Goal: Complete application form: Complete application form

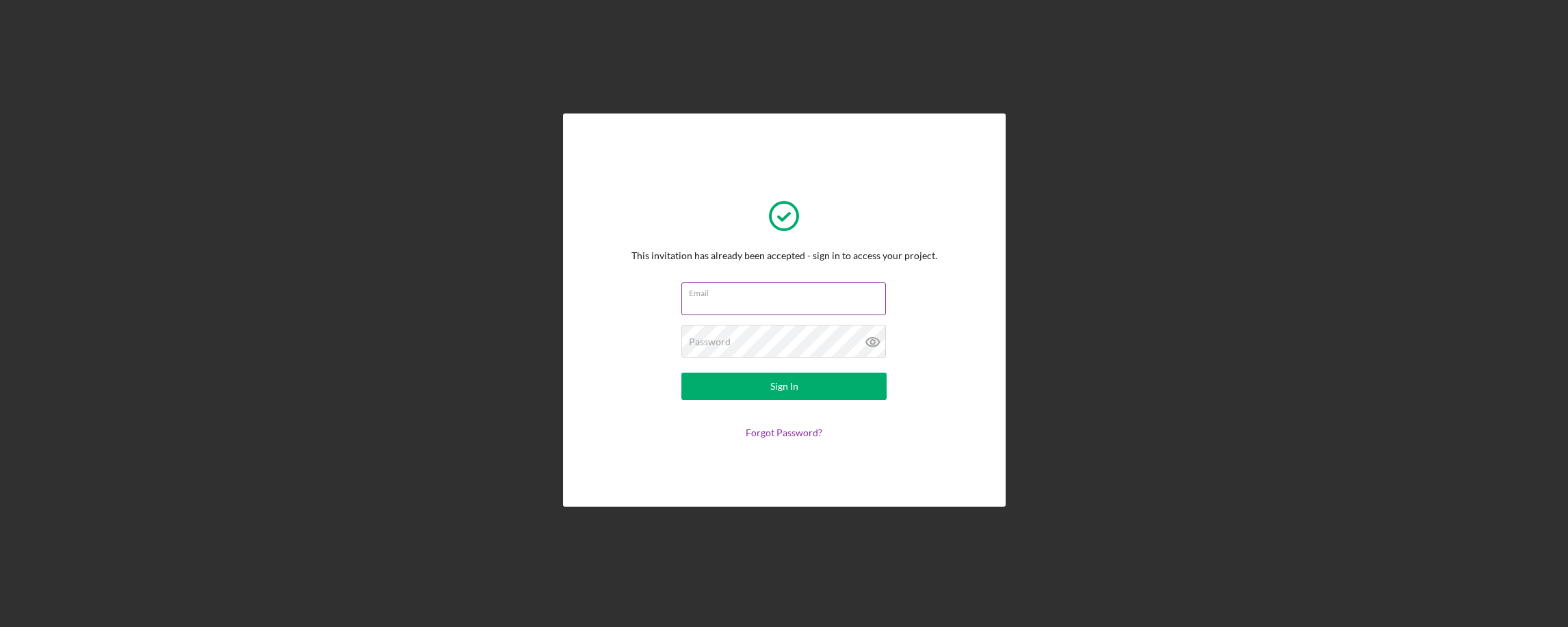
click at [730, 298] on input "Email" at bounding box center [783, 299] width 205 height 33
click at [725, 303] on input "Email" at bounding box center [783, 299] width 205 height 33
type input "[EMAIL_ADDRESS][DOMAIN_NAME]"
click at [727, 337] on label "Password" at bounding box center [709, 342] width 42 height 11
click at [777, 382] on div "Sign In" at bounding box center [784, 386] width 28 height 27
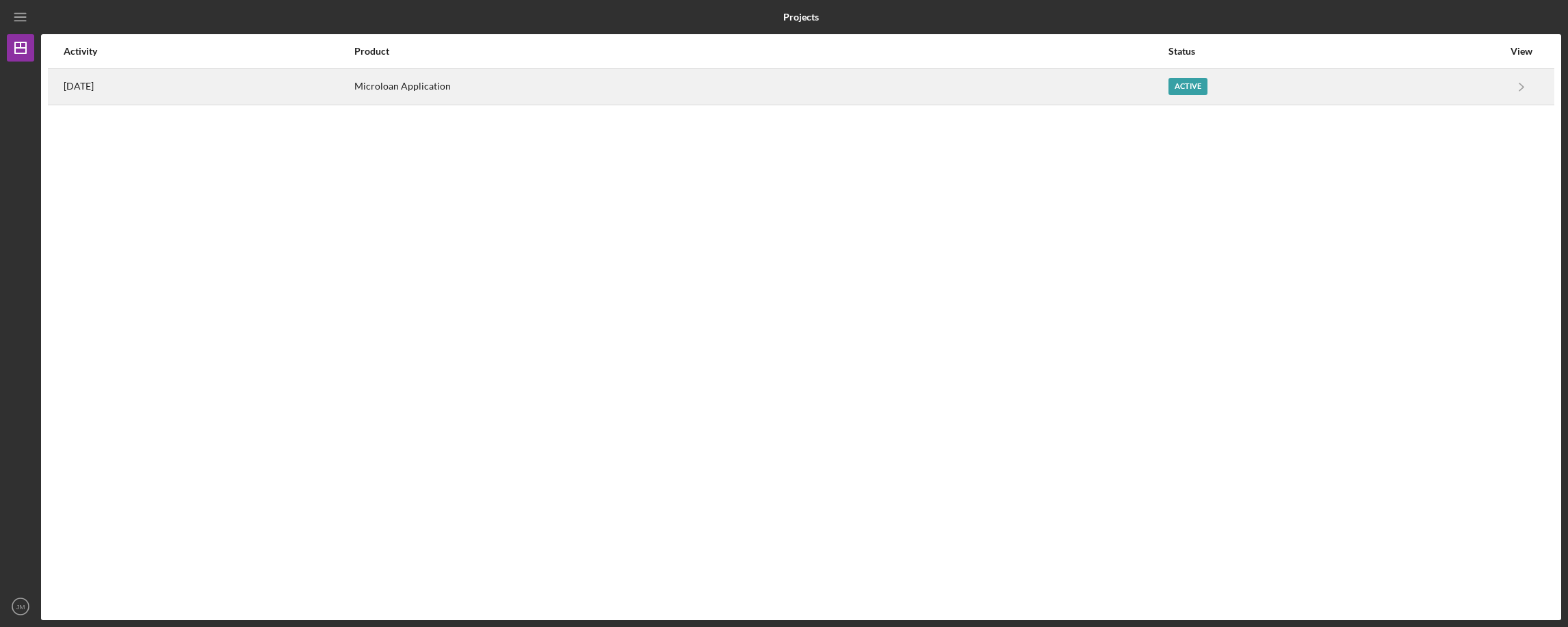
click at [1341, 91] on div "Active" at bounding box center [1335, 86] width 335 height 34
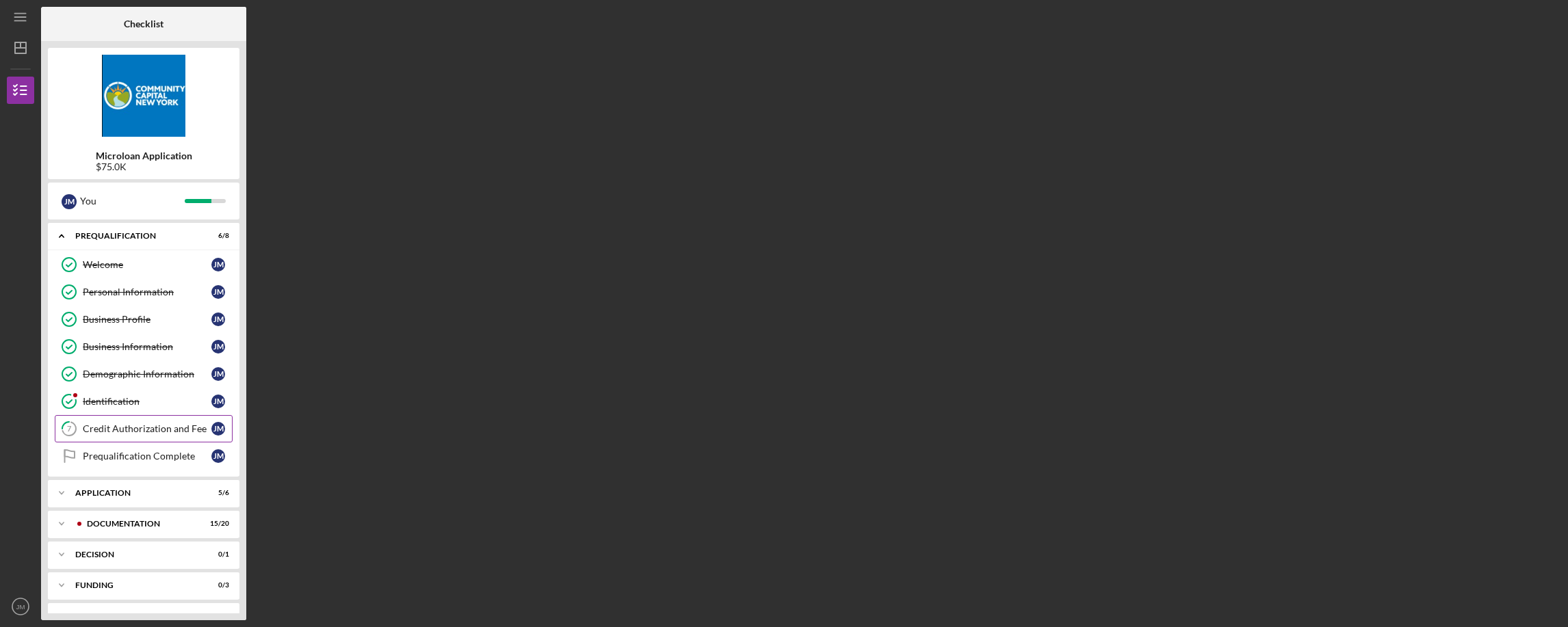
click at [149, 424] on div "Credit Authorization and Fee" at bounding box center [147, 428] width 129 height 11
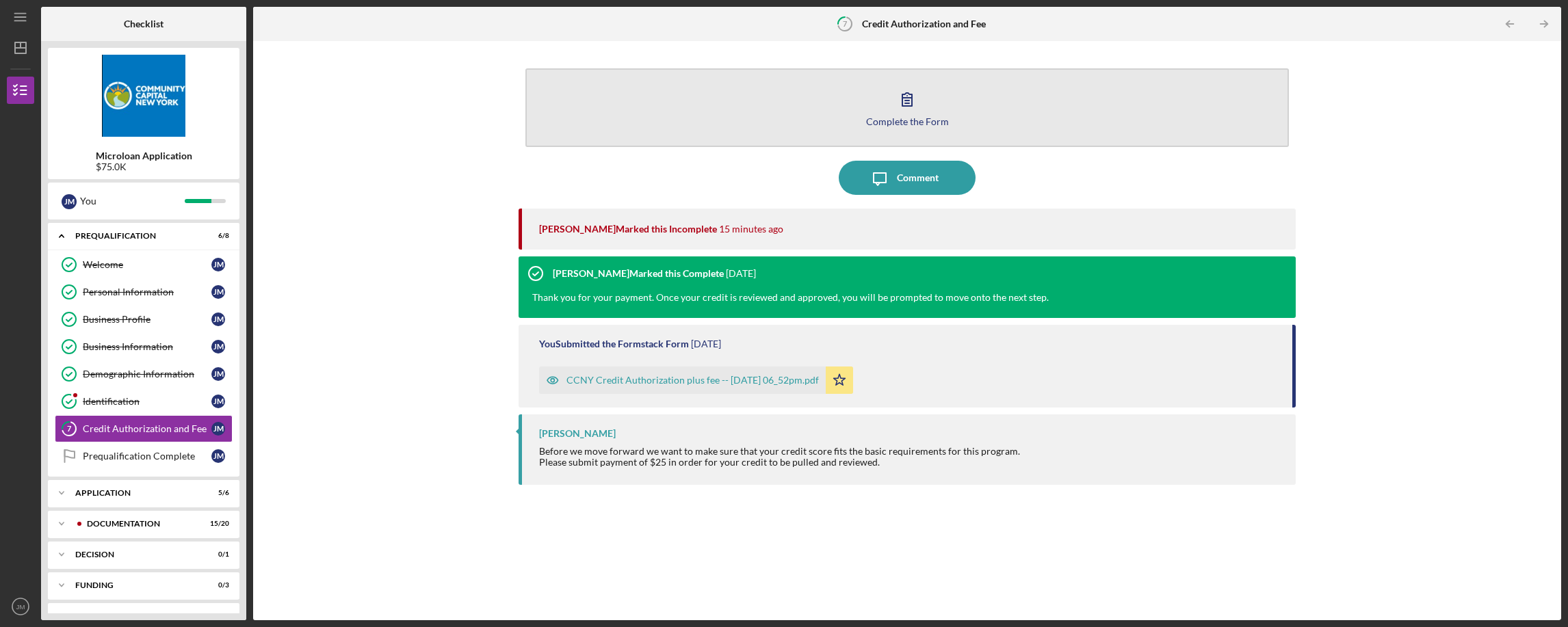
click at [908, 108] on icon "button" at bounding box center [906, 99] width 34 height 34
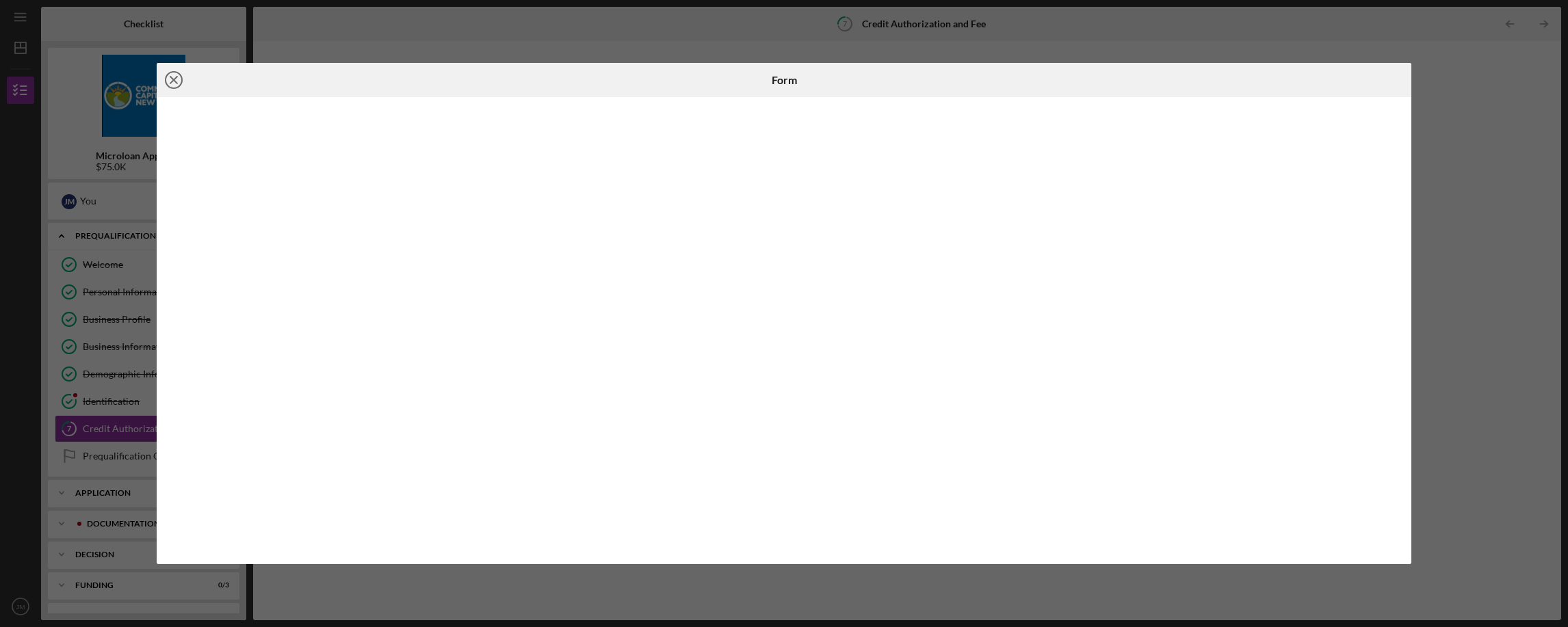
click at [172, 80] on icon "Icon/Close" at bounding box center [173, 80] width 34 height 34
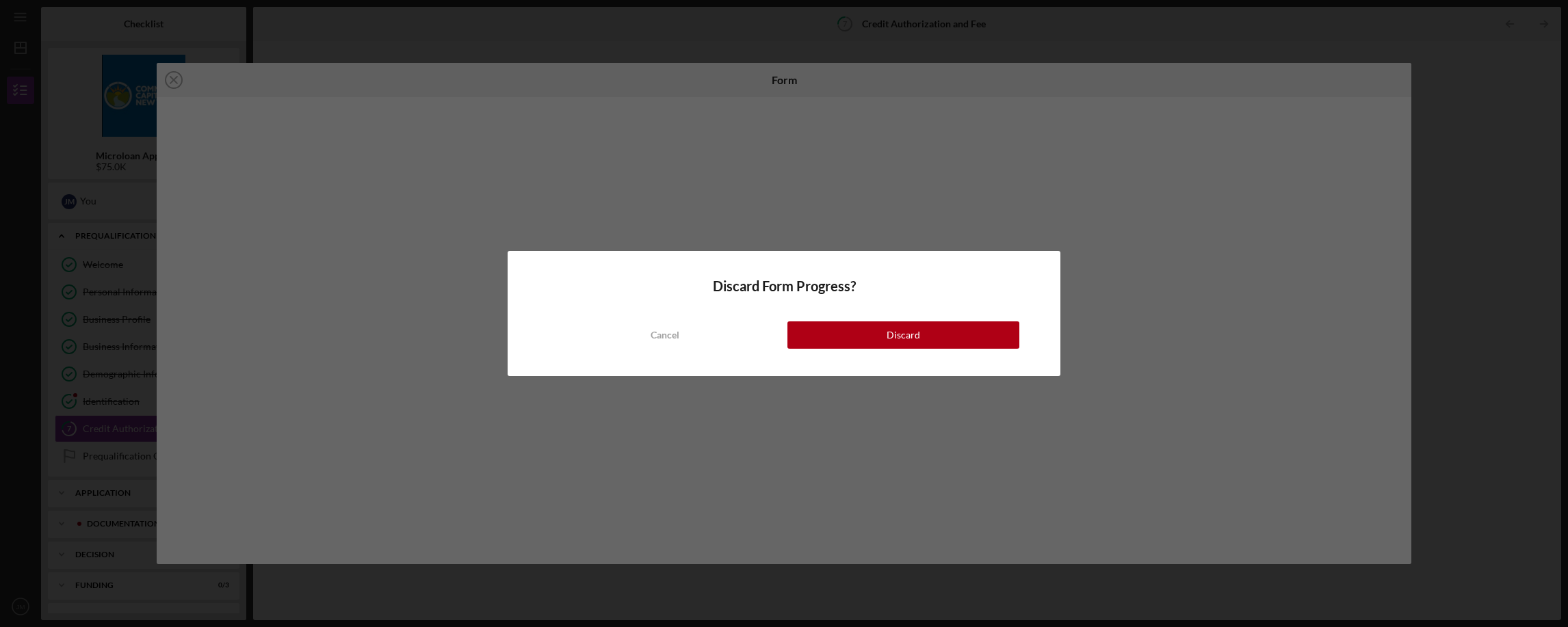
click at [887, 338] on div "Discard" at bounding box center [903, 335] width 34 height 27
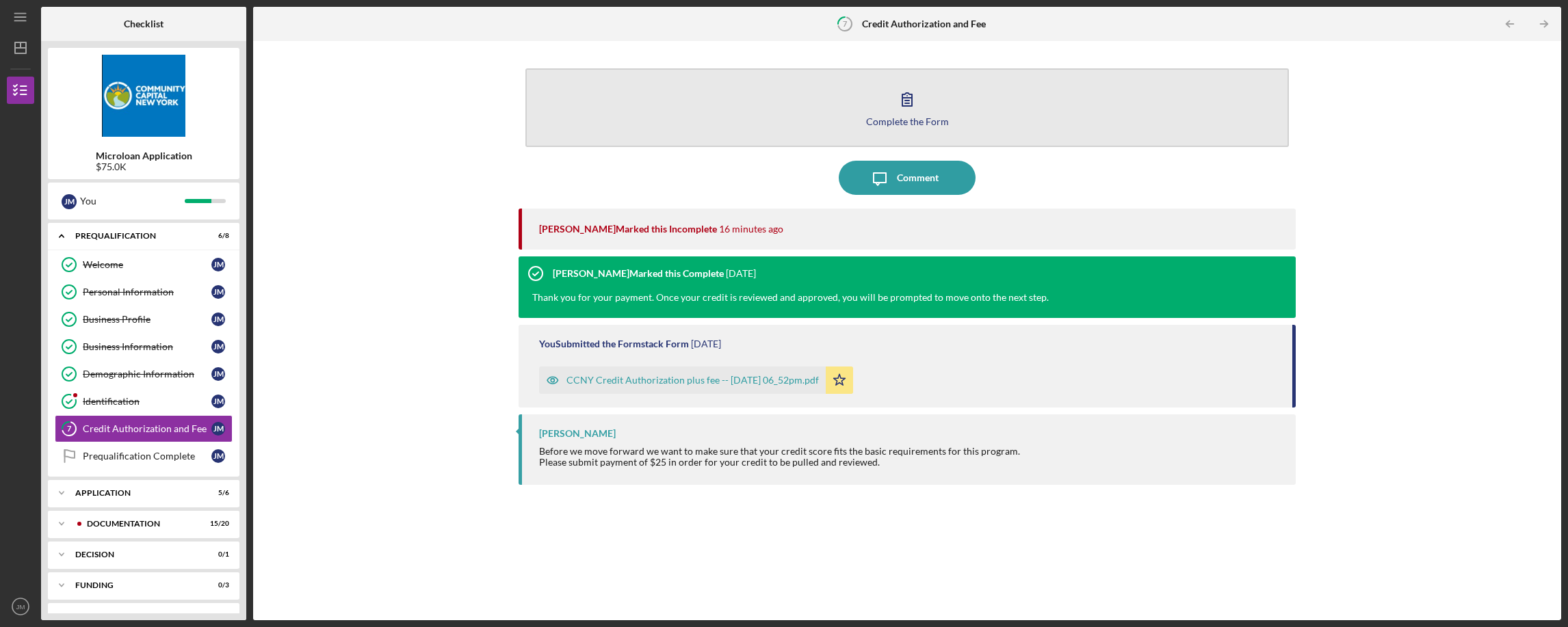
click at [930, 109] on button "Complete the Form Form" at bounding box center [906, 107] width 763 height 79
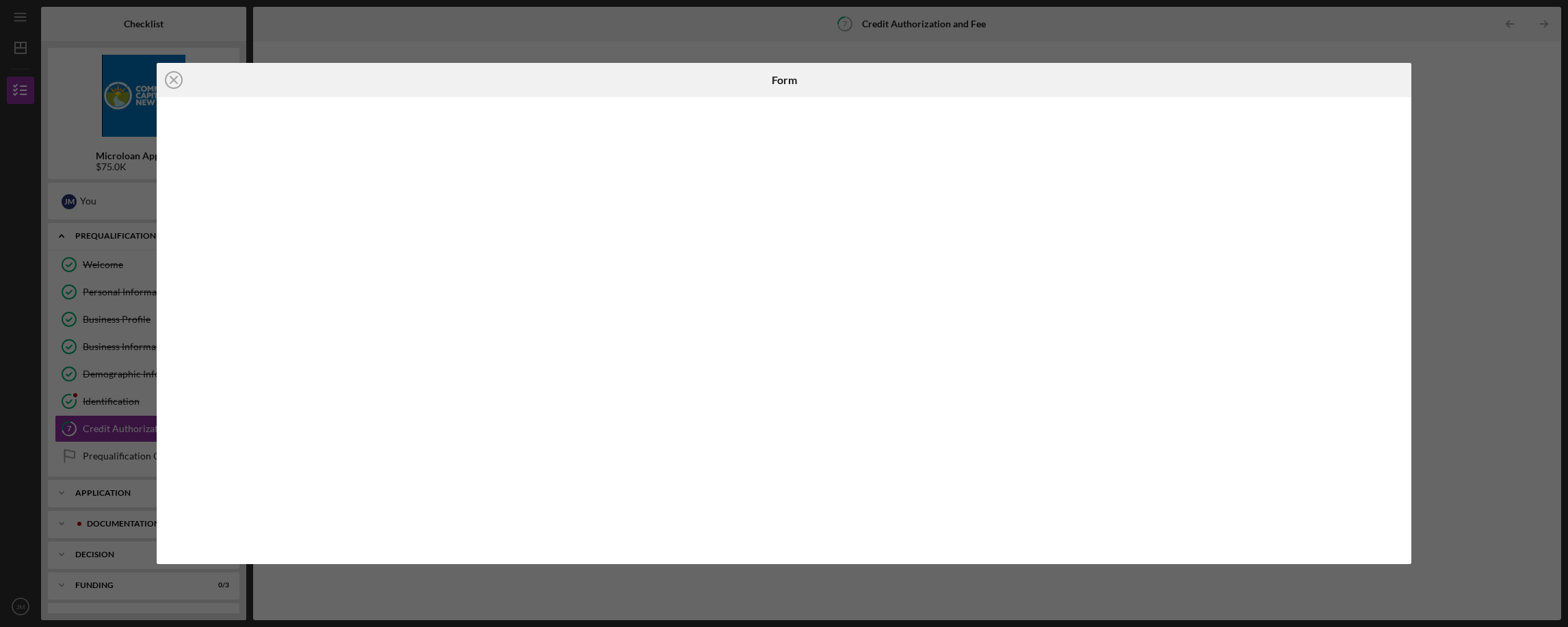
click at [1472, 185] on div "Icon/Close Form" at bounding box center [784, 314] width 1568 height 627
